Goal: Obtain resource: Download file/media

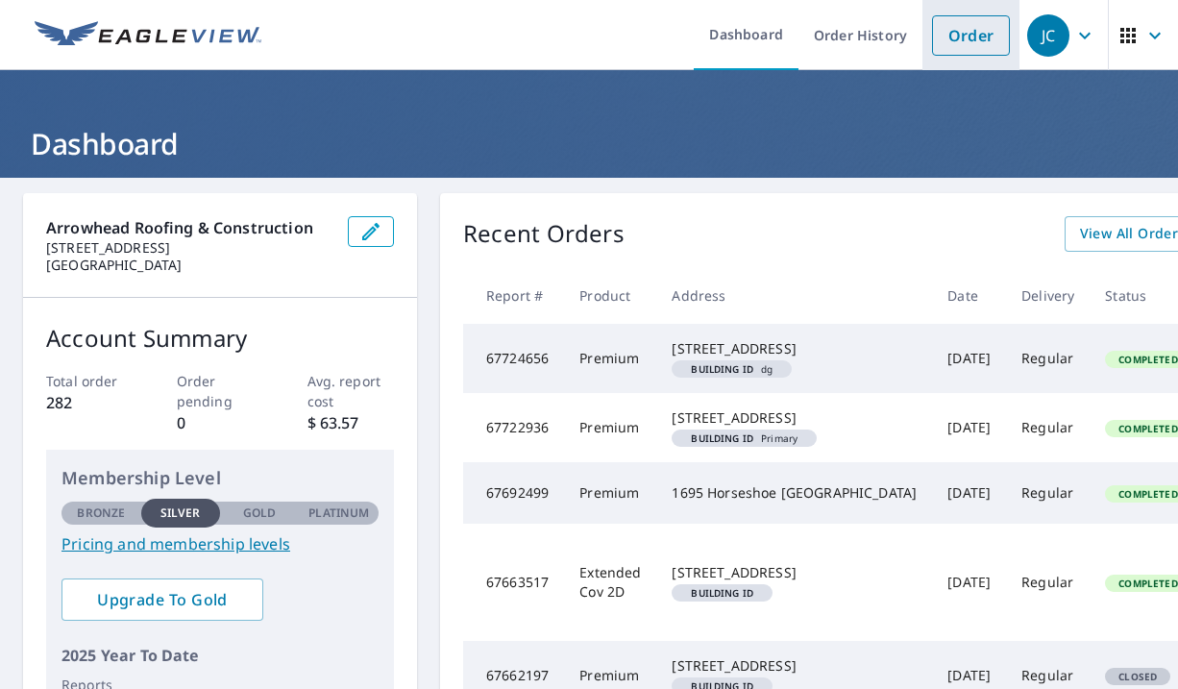
click at [958, 37] on link "Order" at bounding box center [971, 35] width 78 height 40
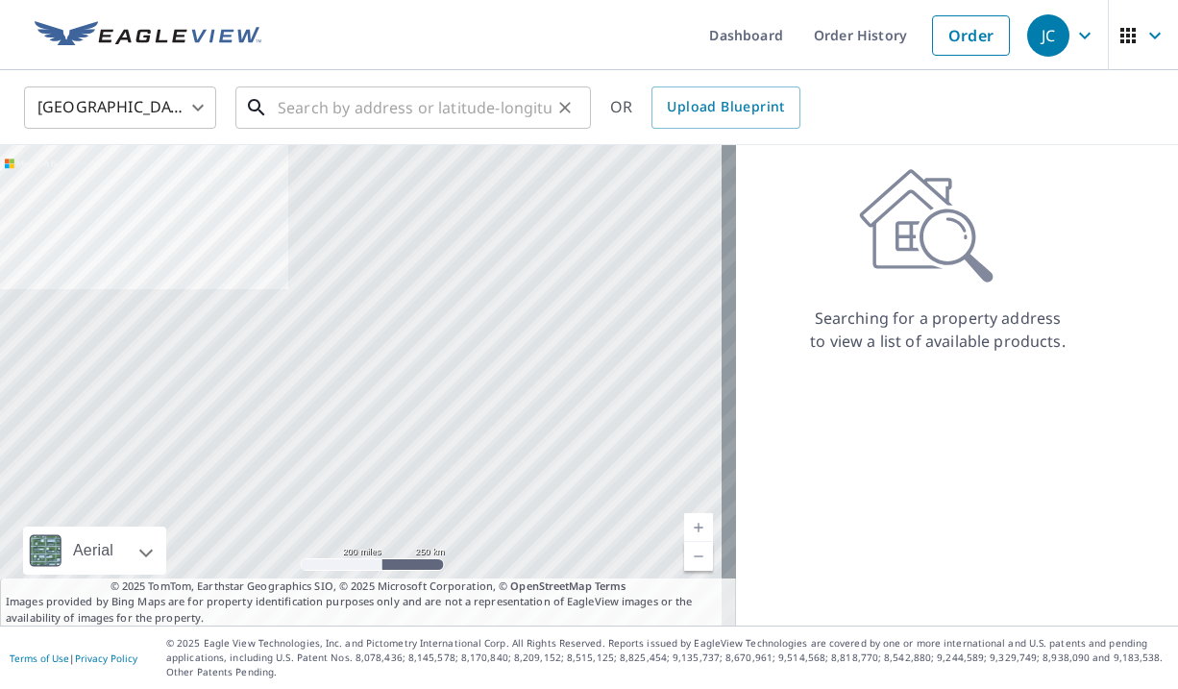
click at [282, 89] on input "text" at bounding box center [415, 108] width 274 height 54
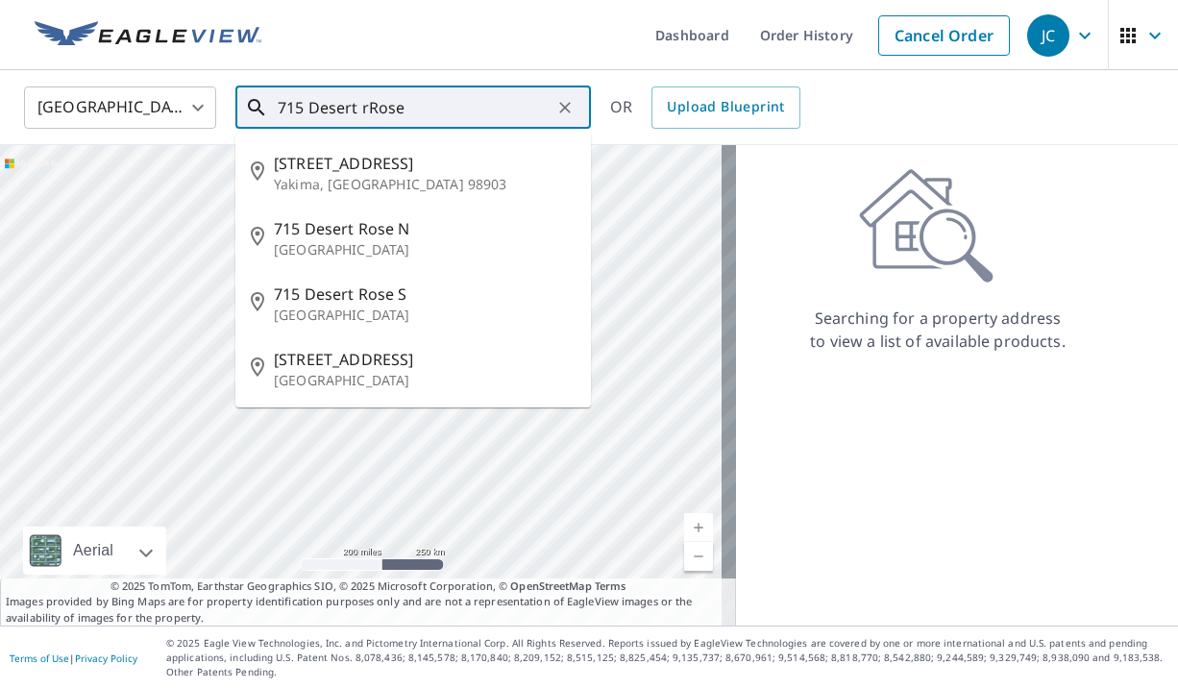
click at [368, 114] on input "715 Desert rRose" at bounding box center [415, 108] width 274 height 54
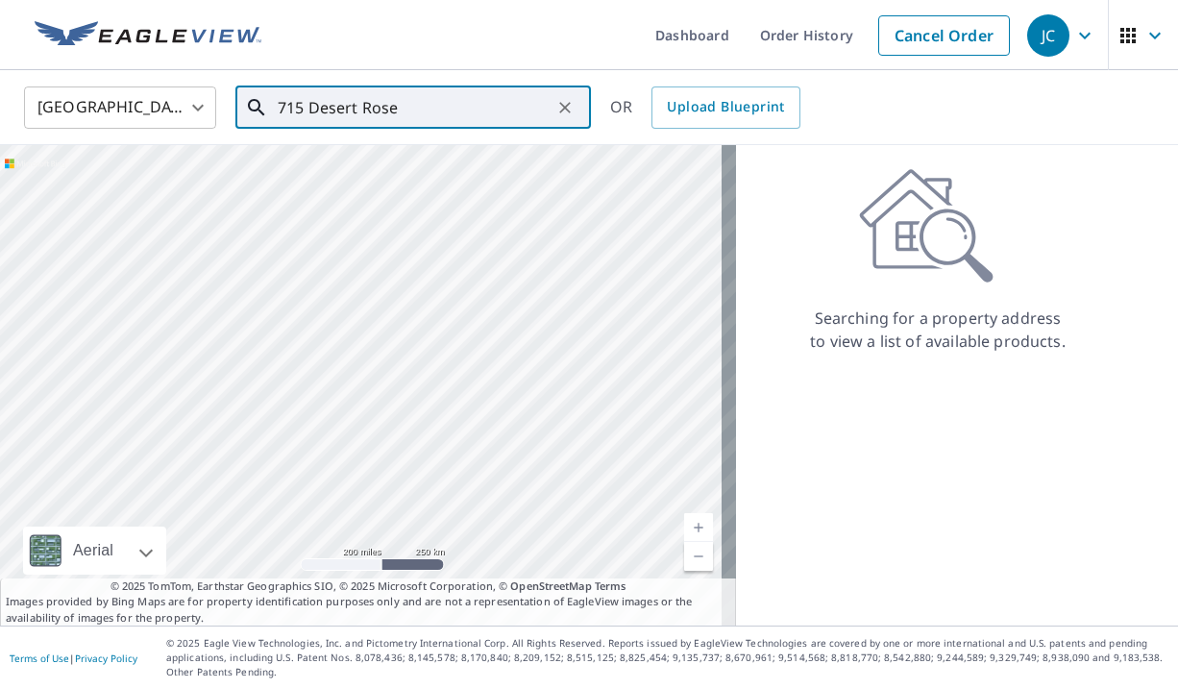
click at [444, 113] on input "715 Desert Rose" at bounding box center [415, 108] width 274 height 54
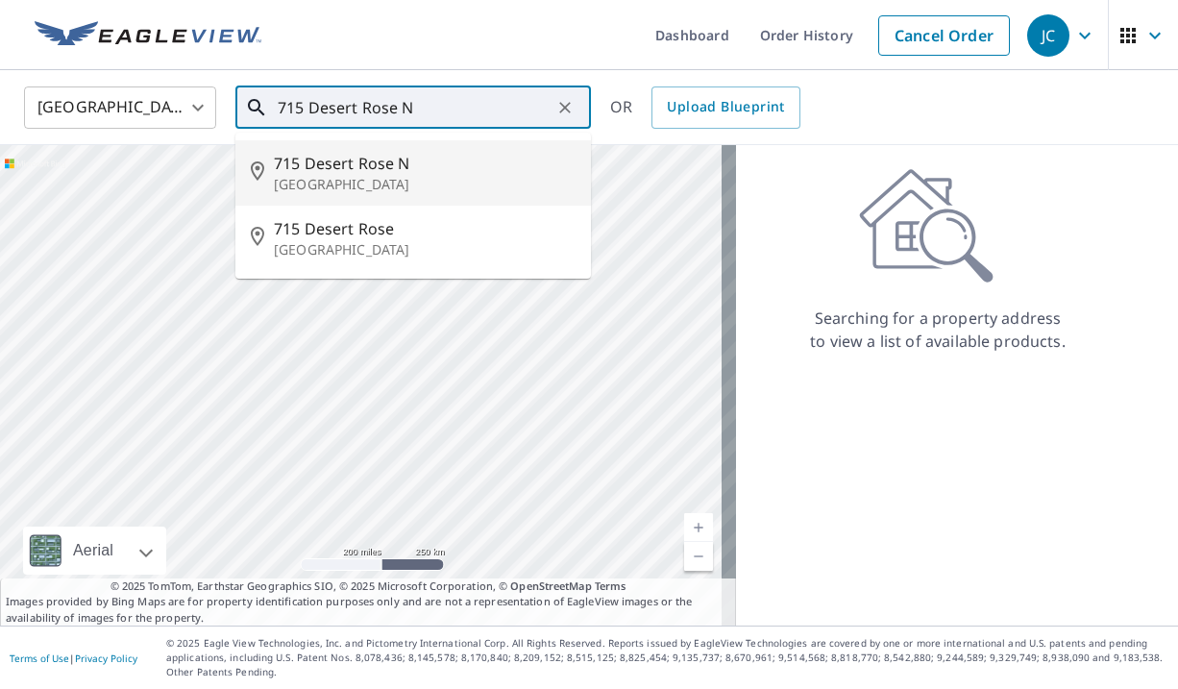
click at [382, 175] on p "[GEOGRAPHIC_DATA]" at bounding box center [425, 184] width 302 height 19
type input "[STREET_ADDRESS]"
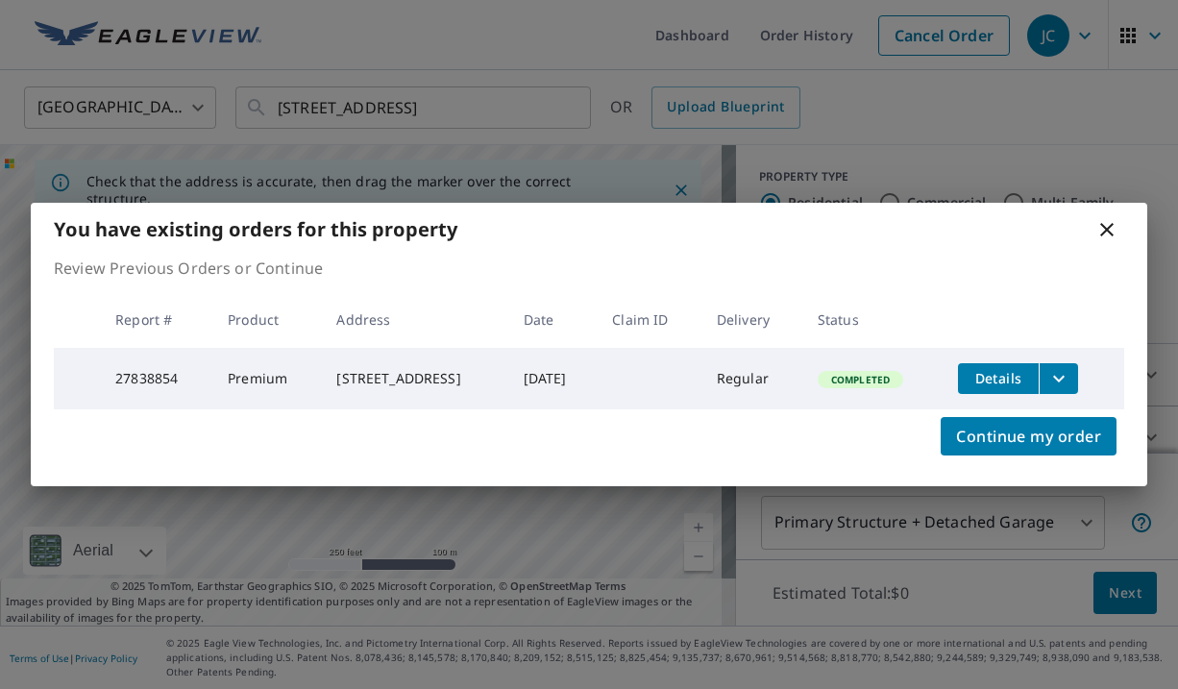
click at [1022, 379] on span "Details" at bounding box center [999, 378] width 58 height 18
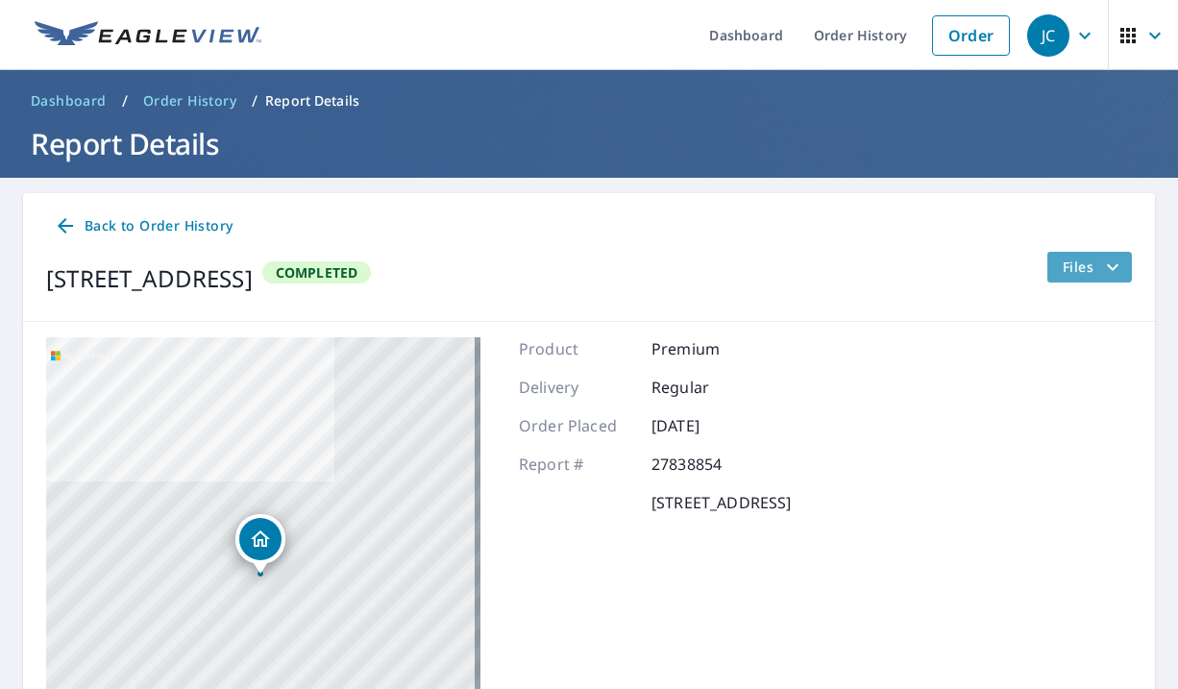
click at [1065, 264] on span "Files" at bounding box center [1094, 267] width 62 height 23
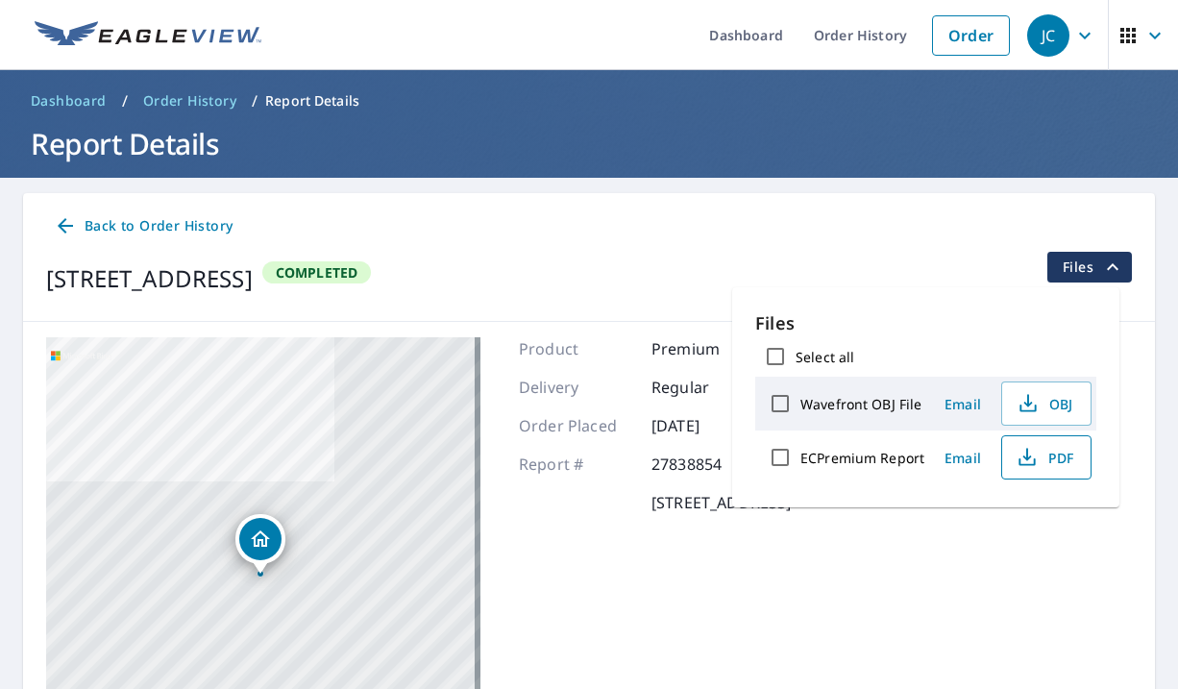
click at [1041, 457] on span "PDF" at bounding box center [1045, 457] width 62 height 23
